Goal: Check status: Check status

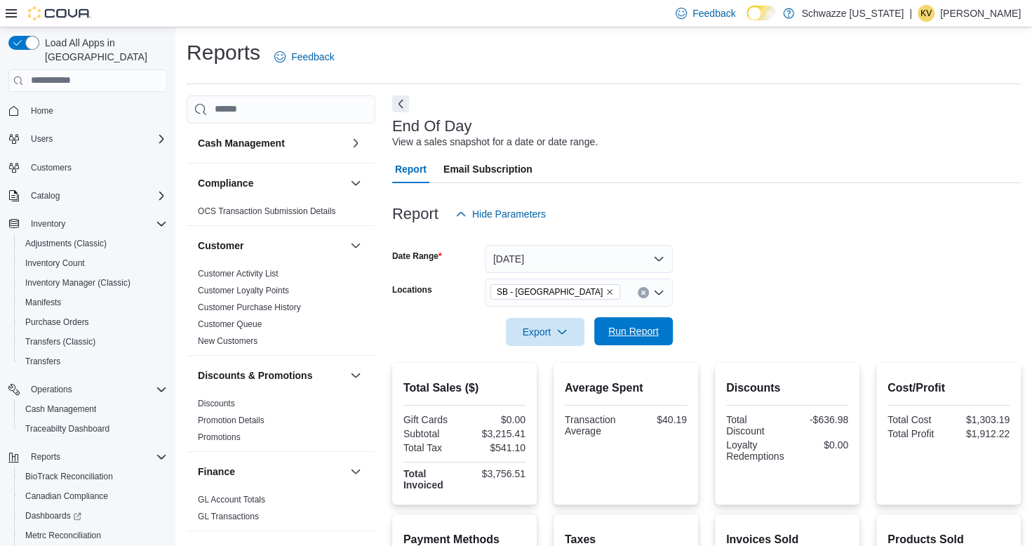
click at [621, 332] on span "Run Report" at bounding box center [633, 331] width 51 height 14
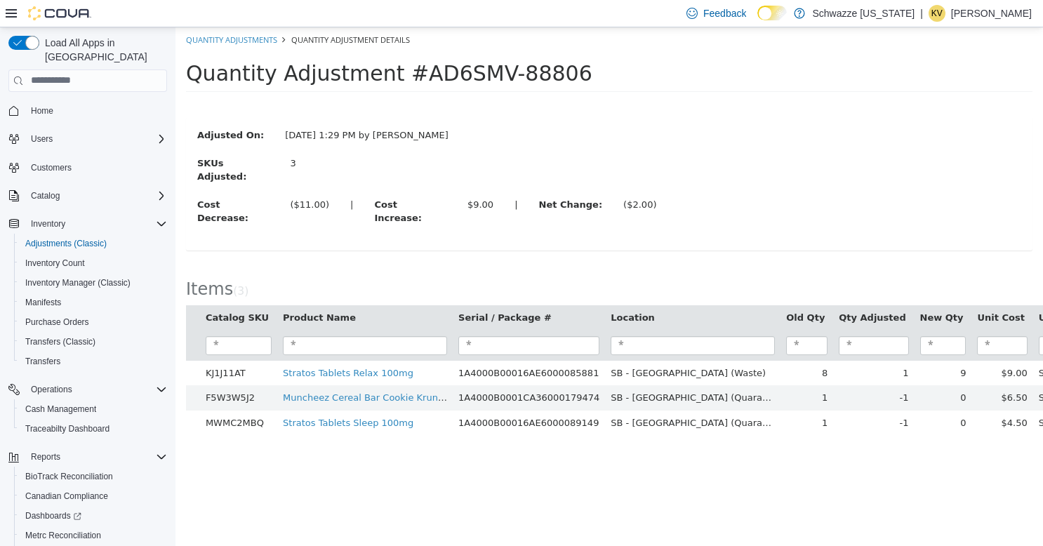
scroll to position [69, 0]
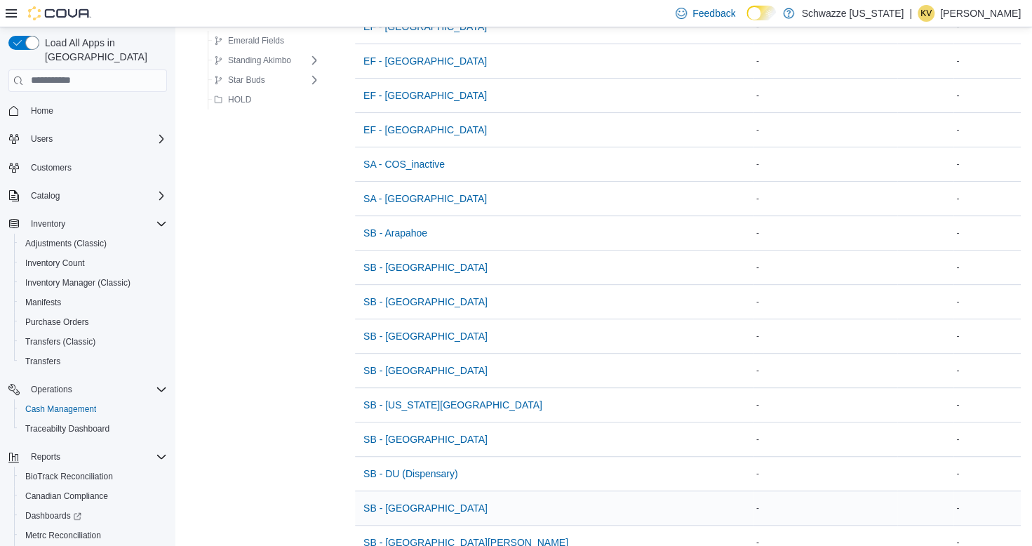
scroll to position [281, 0]
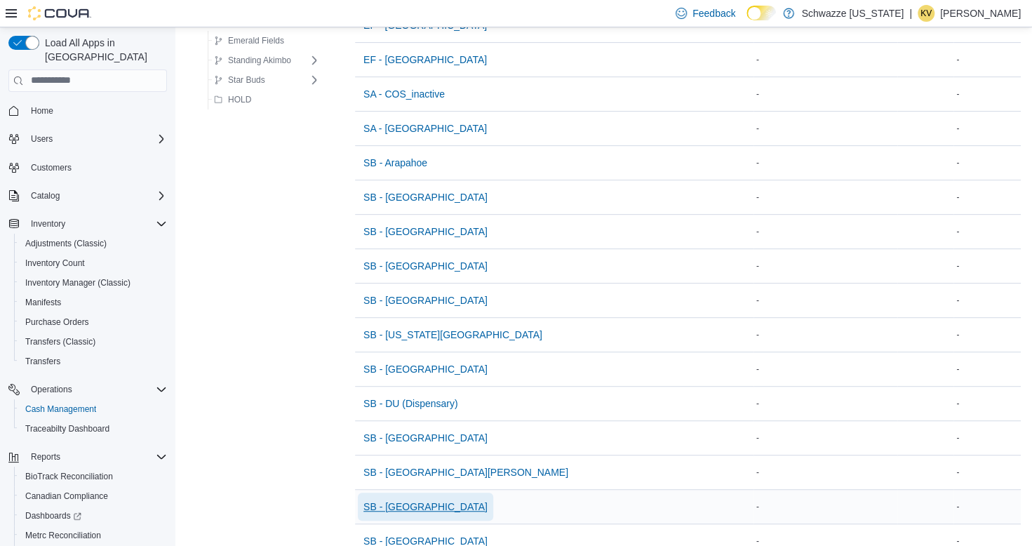
click at [425, 502] on span "SB - Garden City" at bounding box center [425, 507] width 124 height 14
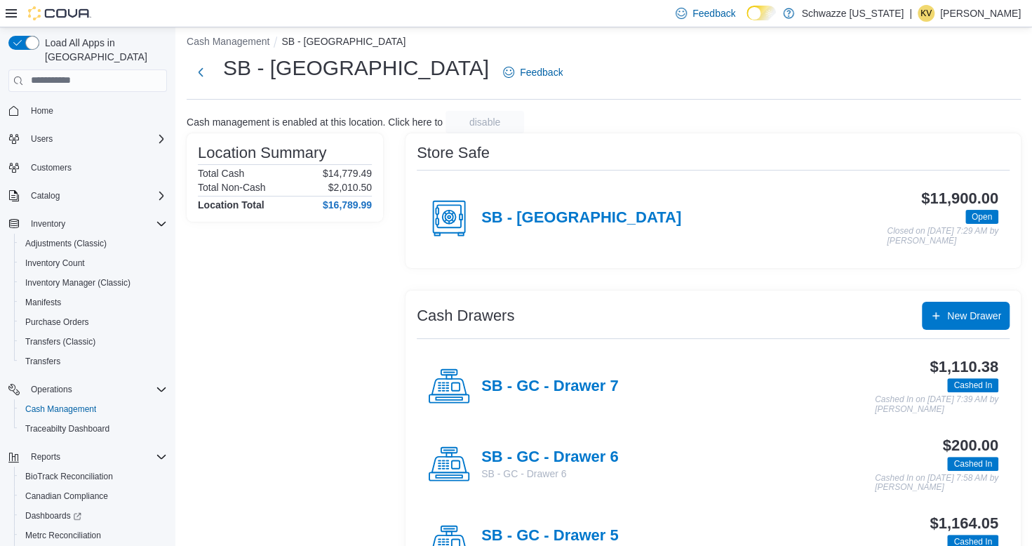
scroll to position [70, 0]
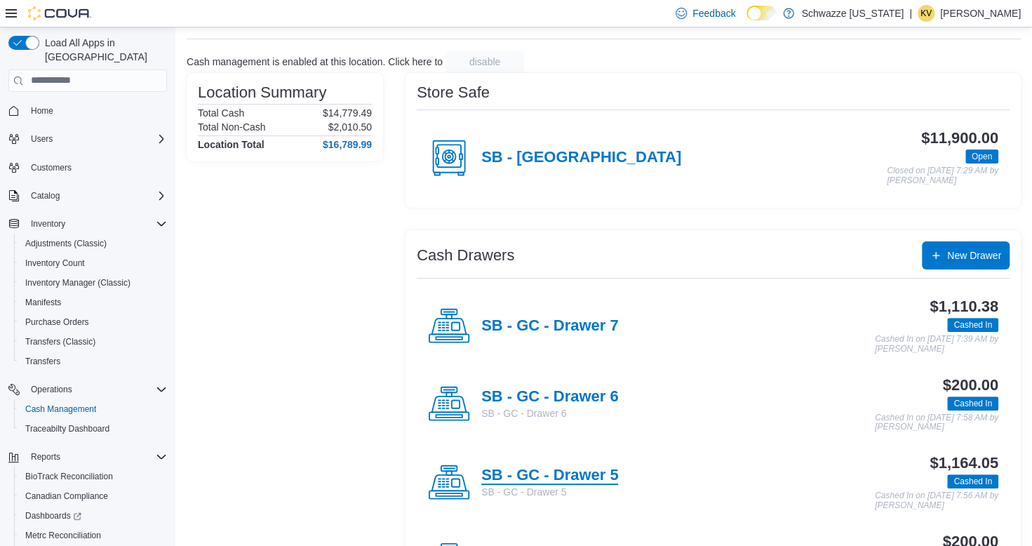
click at [575, 471] on h4 "SB - GC - Drawer 5" at bounding box center [549, 476] width 137 height 18
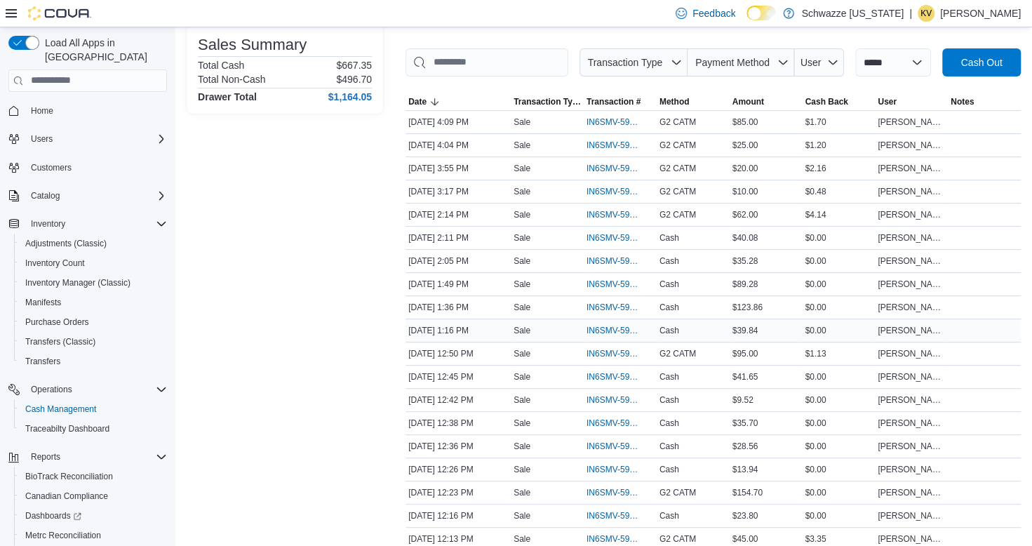
scroll to position [226, 0]
